Goal: Use online tool/utility: Utilize a website feature to perform a specific function

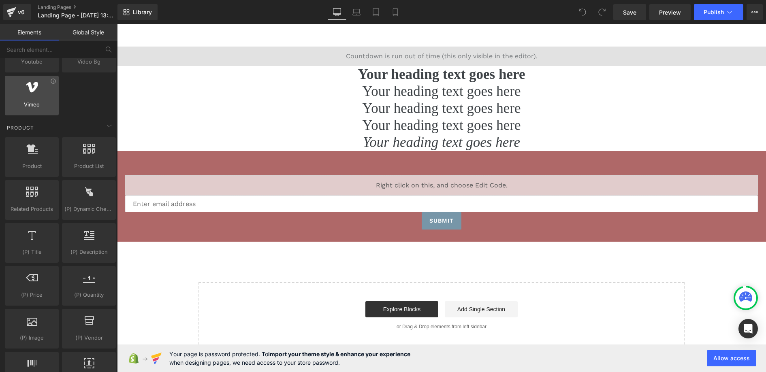
scroll to position [648, 0]
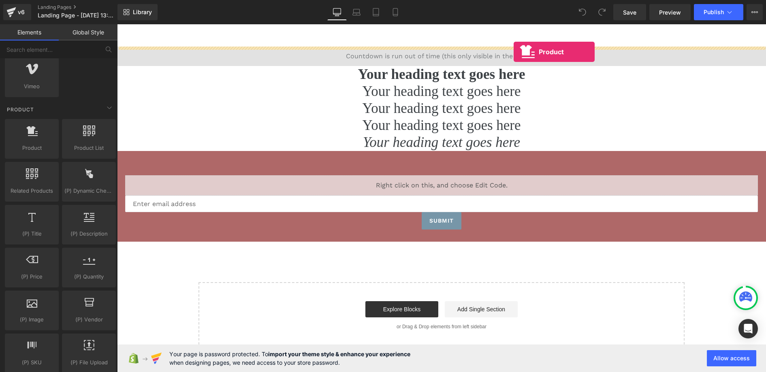
drag, startPoint x: 150, startPoint y: 173, endPoint x: 514, endPoint y: 52, distance: 383.0
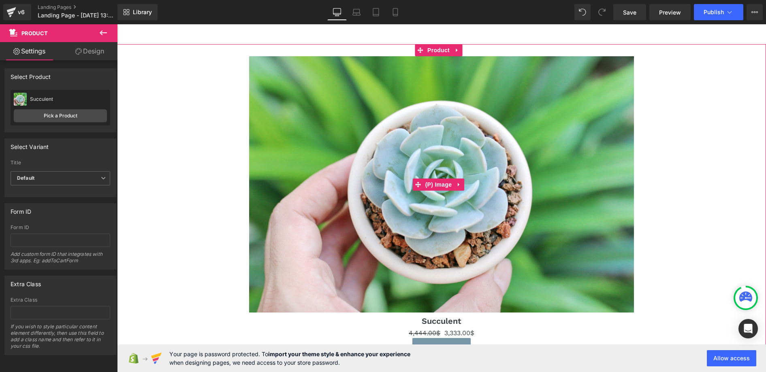
scroll to position [122, 0]
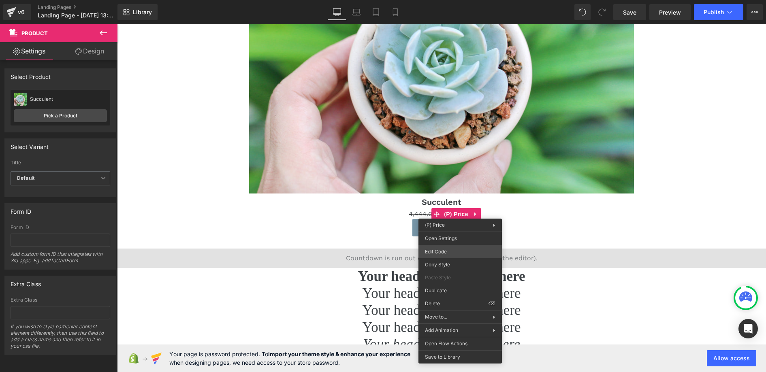
click at [446, 0] on div "Product You are previewing how the will restyle your page. You can not edit Ele…" at bounding box center [383, 0] width 766 height 0
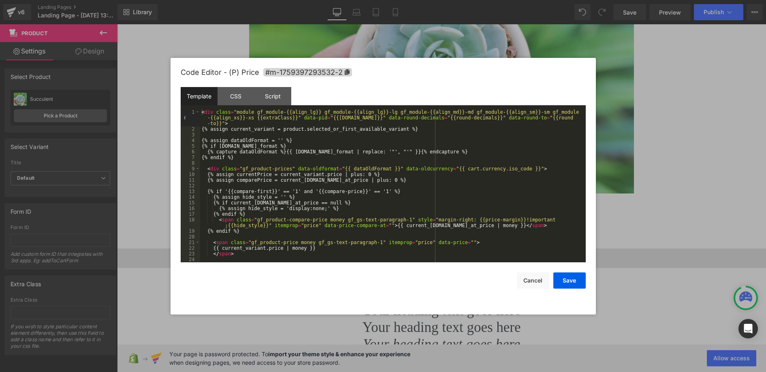
click at [488, 167] on div "< div class = "module gf_module-{{align_lg}} gf_module-{{align_lg}}-lg gf_modul…" at bounding box center [391, 197] width 382 height 176
click at [458, 168] on div "< div class = "module gf_module-{{align_lg}} gf_module-{{align_lg}}-lg gf_modul…" at bounding box center [391, 197] width 382 height 176
drag, startPoint x: 402, startPoint y: 168, endPoint x: 488, endPoint y: 168, distance: 85.9
click at [455, 168] on div "< div class = "module gf_module-{{align_lg}} gf_module-{{align_lg}}-lg gf_modul…" at bounding box center [391, 197] width 382 height 176
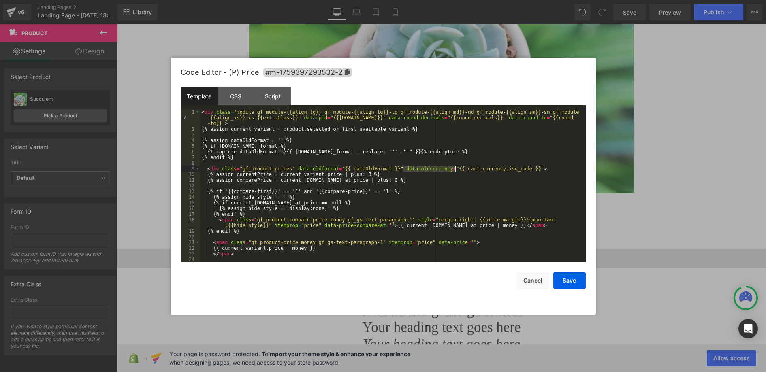
click at [496, 168] on div "< div class = "module gf_module-{{align_lg}} gf_module-{{align_lg}}-lg gf_modul…" at bounding box center [391, 197] width 382 height 176
click at [483, 169] on div "< div class = "module gf_module-{{align_lg}} gf_module-{{align_lg}}-lg gf_modul…" at bounding box center [391, 197] width 382 height 176
click at [329, 152] on div "< div class = "module gf_module-{{align_lg}} gf_module-{{align_lg}}-lg gf_modul…" at bounding box center [391, 197] width 382 height 176
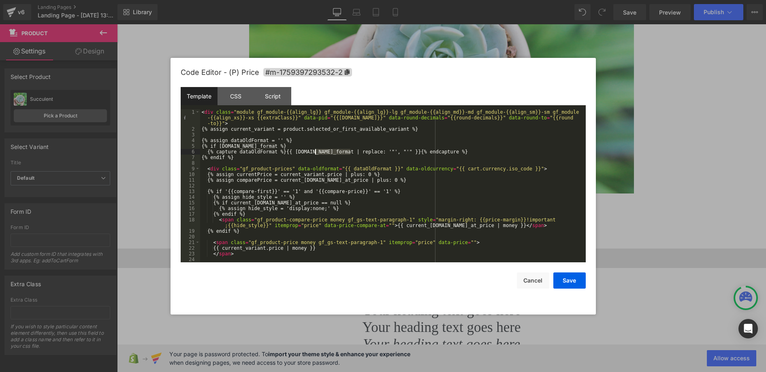
click at [324, 155] on div "< div class = "module gf_module-{{align_lg}} gf_module-{{align_lg}}-lg gf_modul…" at bounding box center [391, 197] width 382 height 176
drag, startPoint x: 300, startPoint y: 151, endPoint x: 352, endPoint y: 151, distance: 51.9
click at [352, 151] on div "< div class = "module gf_module-{{align_lg}} gf_module-{{align_lg}}-lg gf_modul…" at bounding box center [391, 197] width 382 height 176
click at [530, 272] on div "Save Cancel" at bounding box center [383, 276] width 405 height 26
click at [542, 278] on button "Cancel" at bounding box center [533, 281] width 32 height 16
